Goal: Information Seeking & Learning: Stay updated

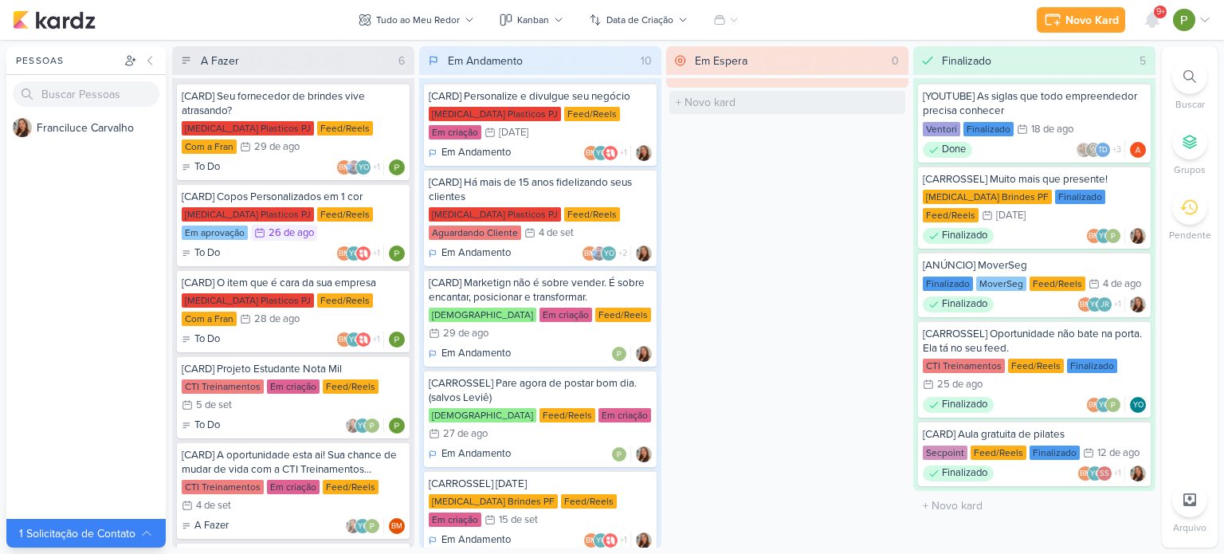
scroll to position [124, 0]
click at [137, 525] on div "1 Solicitação de Contato" at bounding box center [79, 533] width 121 height 17
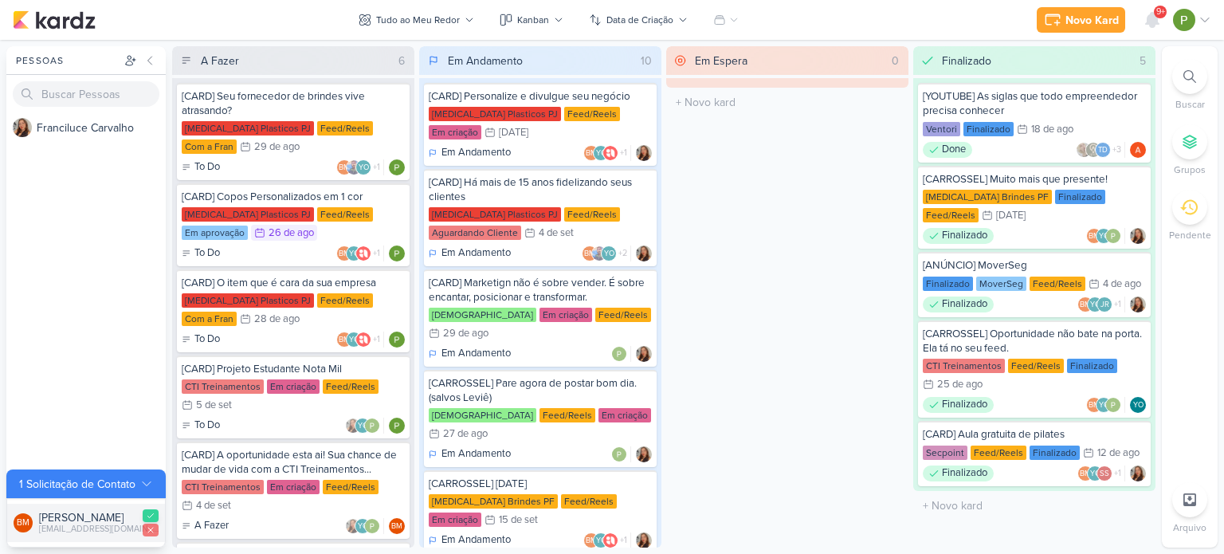
click at [152, 515] on icon at bounding box center [151, 516] width 6 height 4
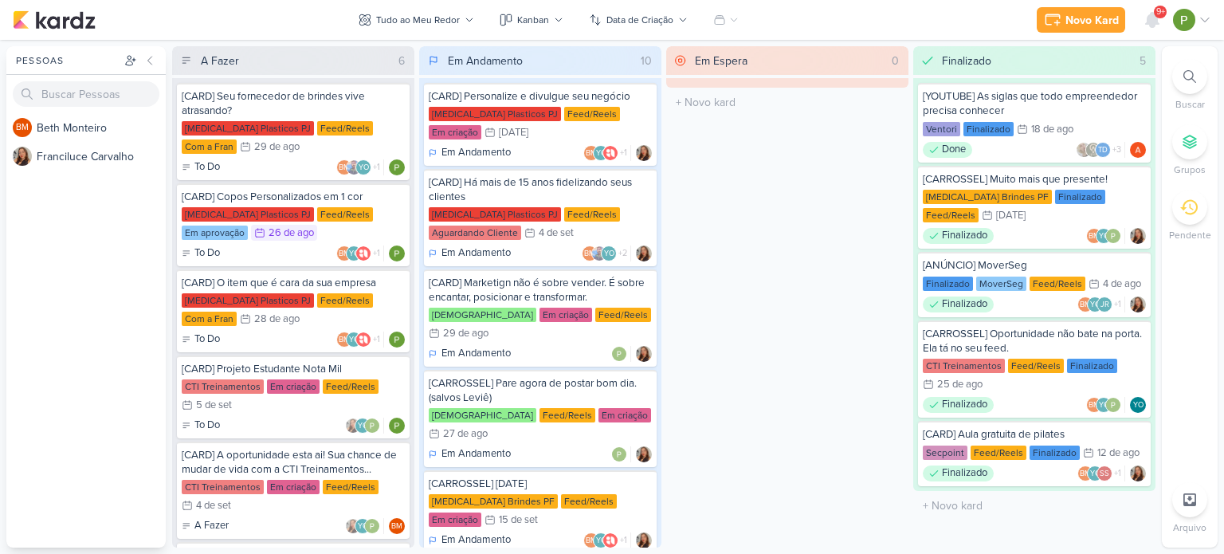
click at [1157, 12] on span "9+" at bounding box center [1160, 12] width 9 height 13
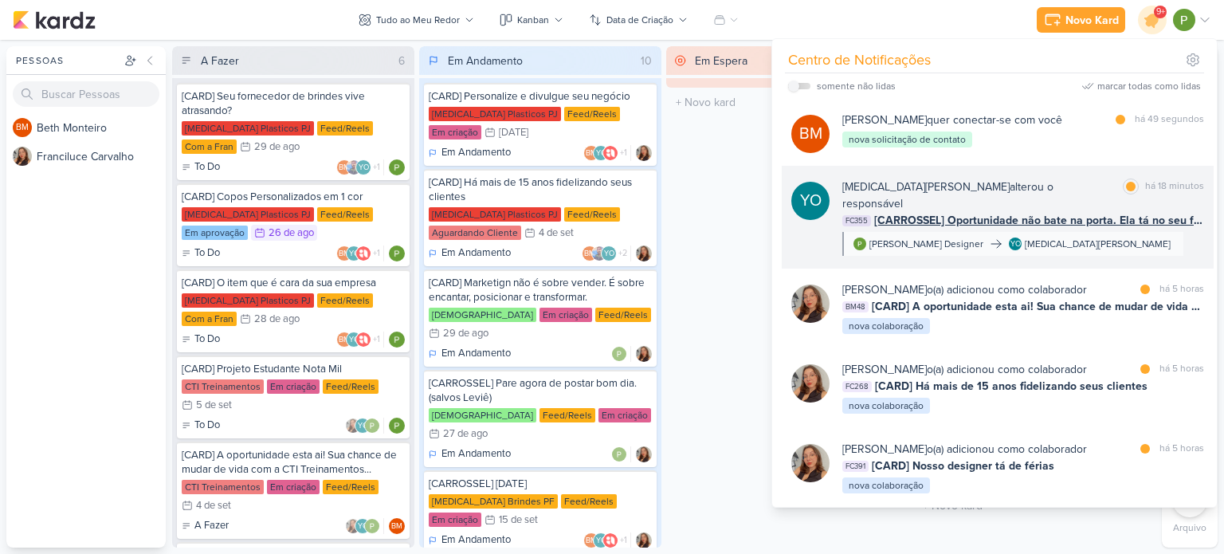
click at [1105, 232] on div "Yasmin Oliveira alterou o responsável marcar como lida há 18 minutos FC355 [CAR…" at bounding box center [1023, 216] width 362 height 77
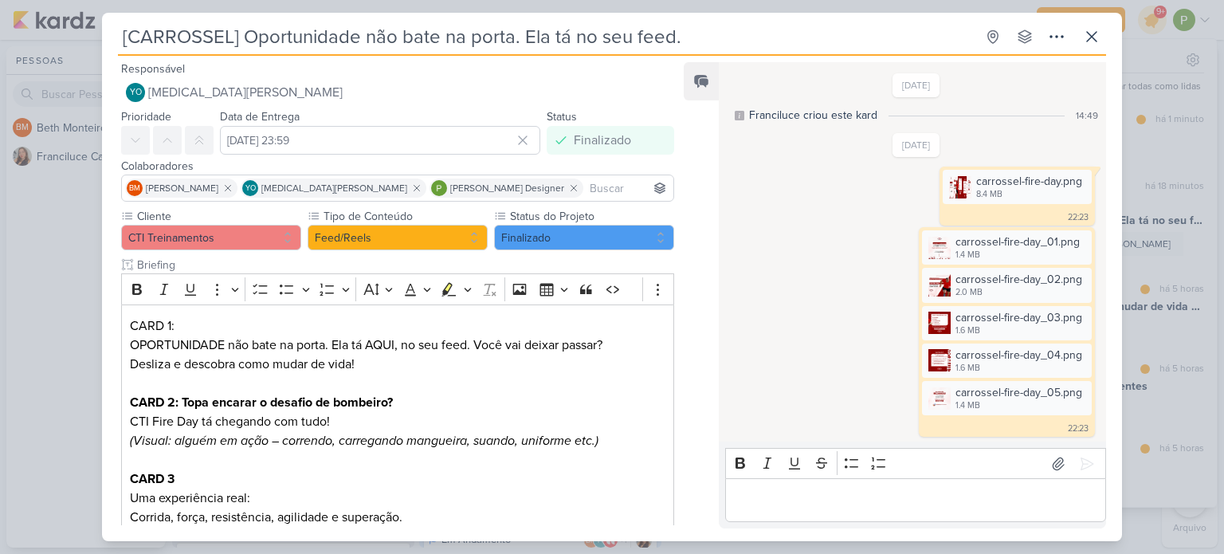
scroll to position [408, 0]
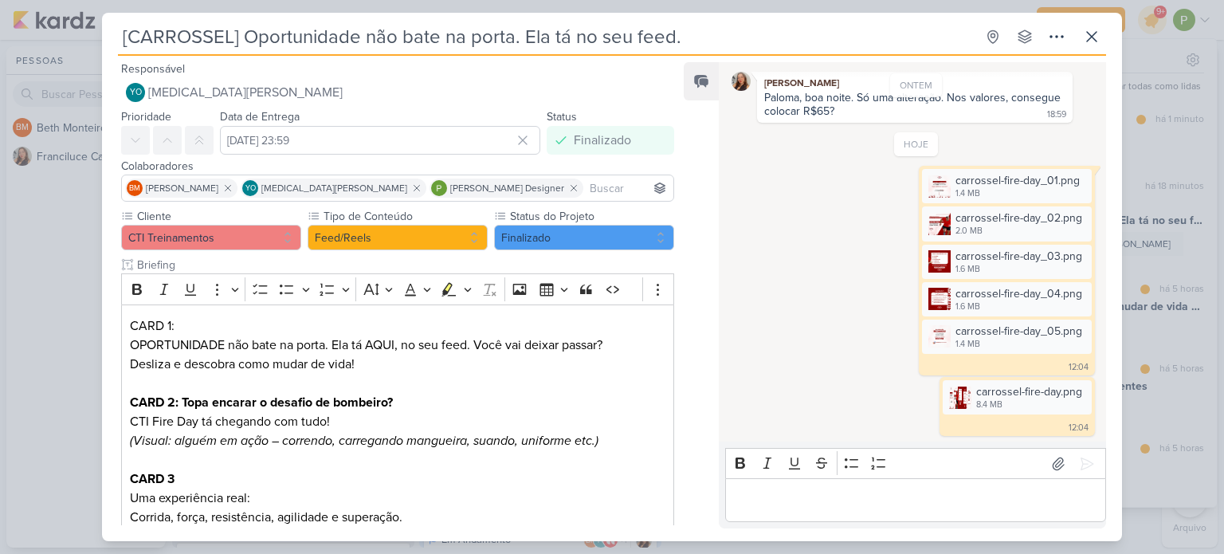
click at [45, 277] on div "[CARROSSEL] Oportunidade não bate na porta. Ela tá no seu feed. Criado por Fran…" at bounding box center [612, 277] width 1224 height 554
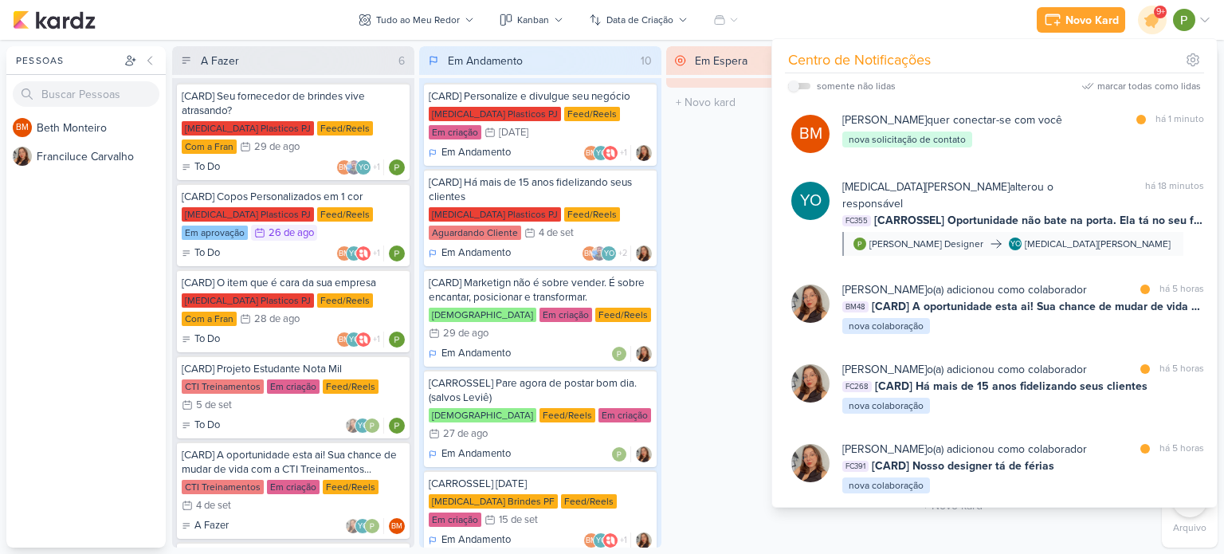
click at [57, 257] on div "BM B e t h M o n t e i r o F r a n c i l u c e C a r v a l h o" at bounding box center [85, 330] width 159 height 434
